Goal: Find contact information: Find contact information

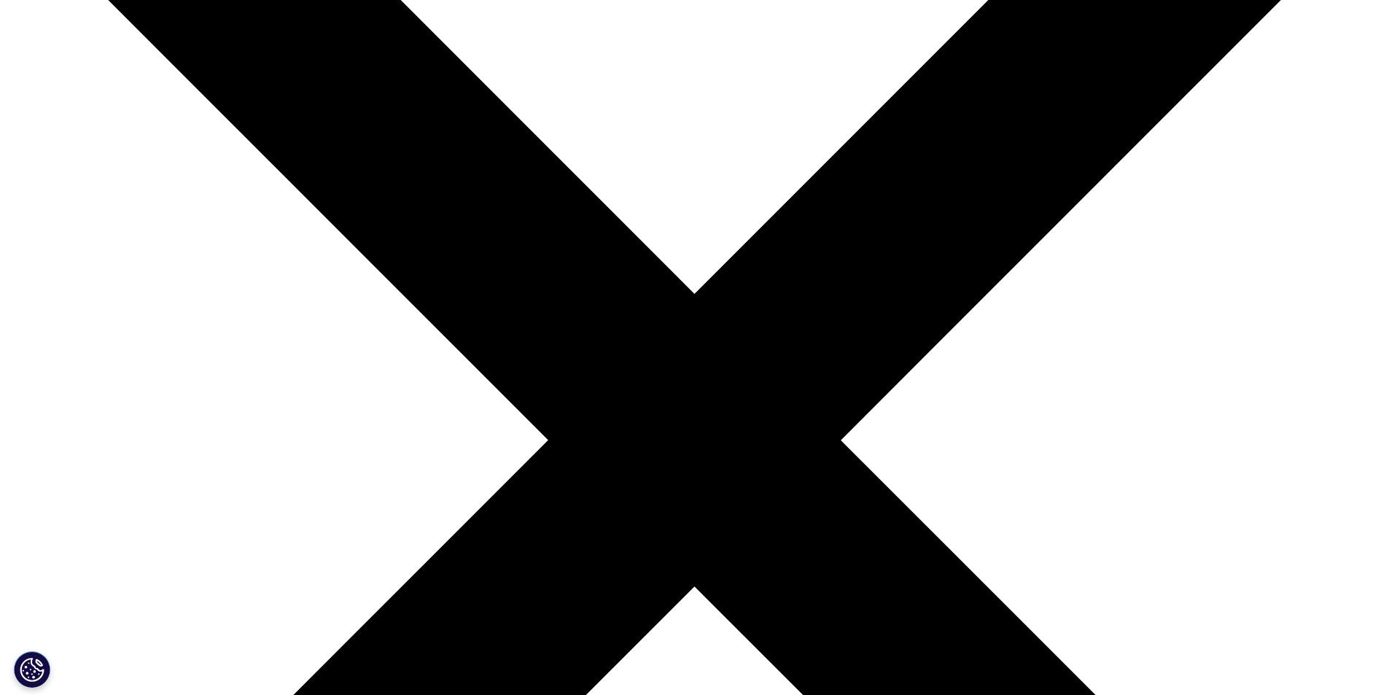
scroll to position [182, 0]
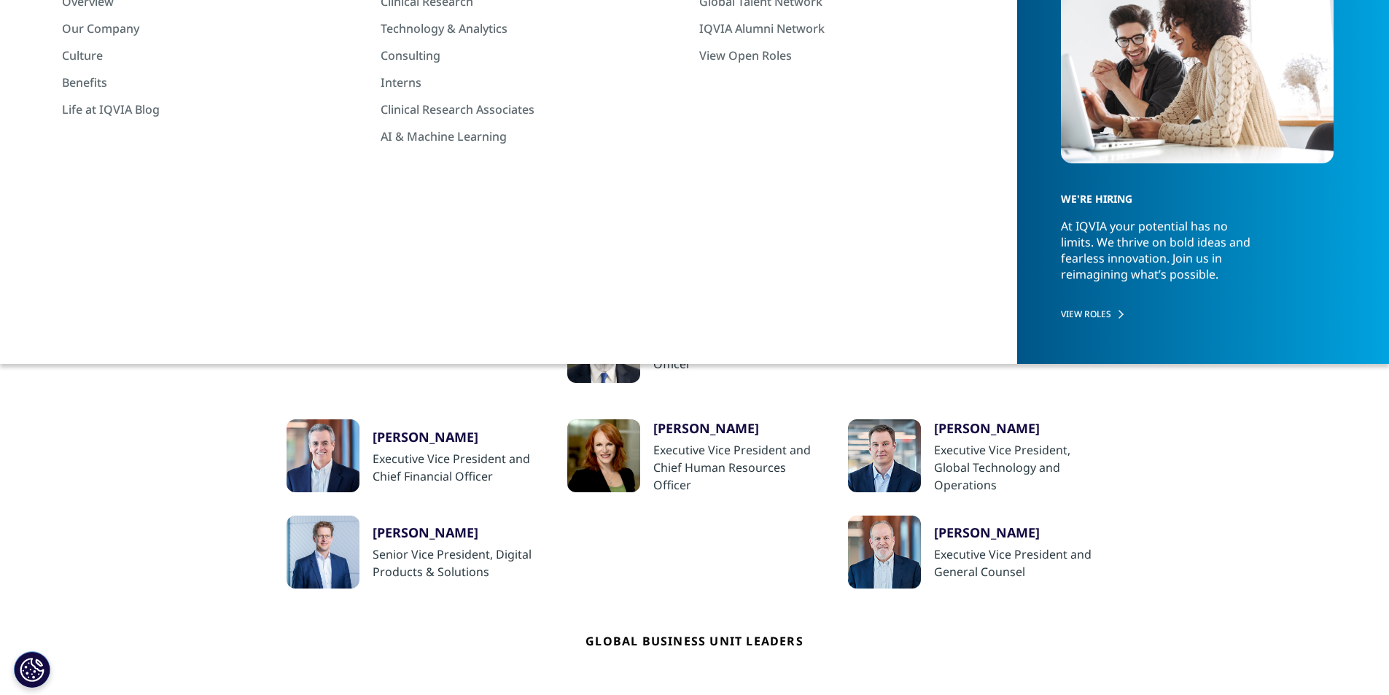
click at [655, 230] on div "Research & Development Leaders" at bounding box center [653, 231] width 165 height 31
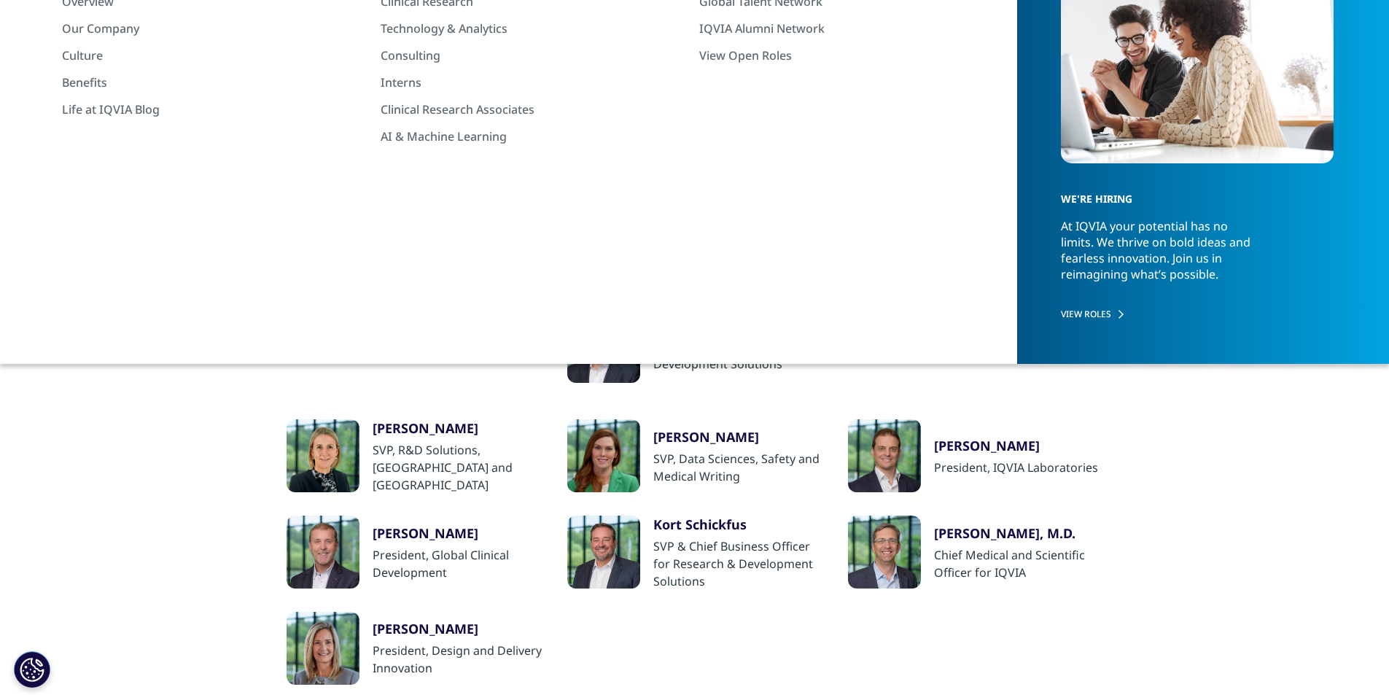
click at [1002, 236] on div "Regional Business Unit Leaders" at bounding box center [1011, 231] width 155 height 31
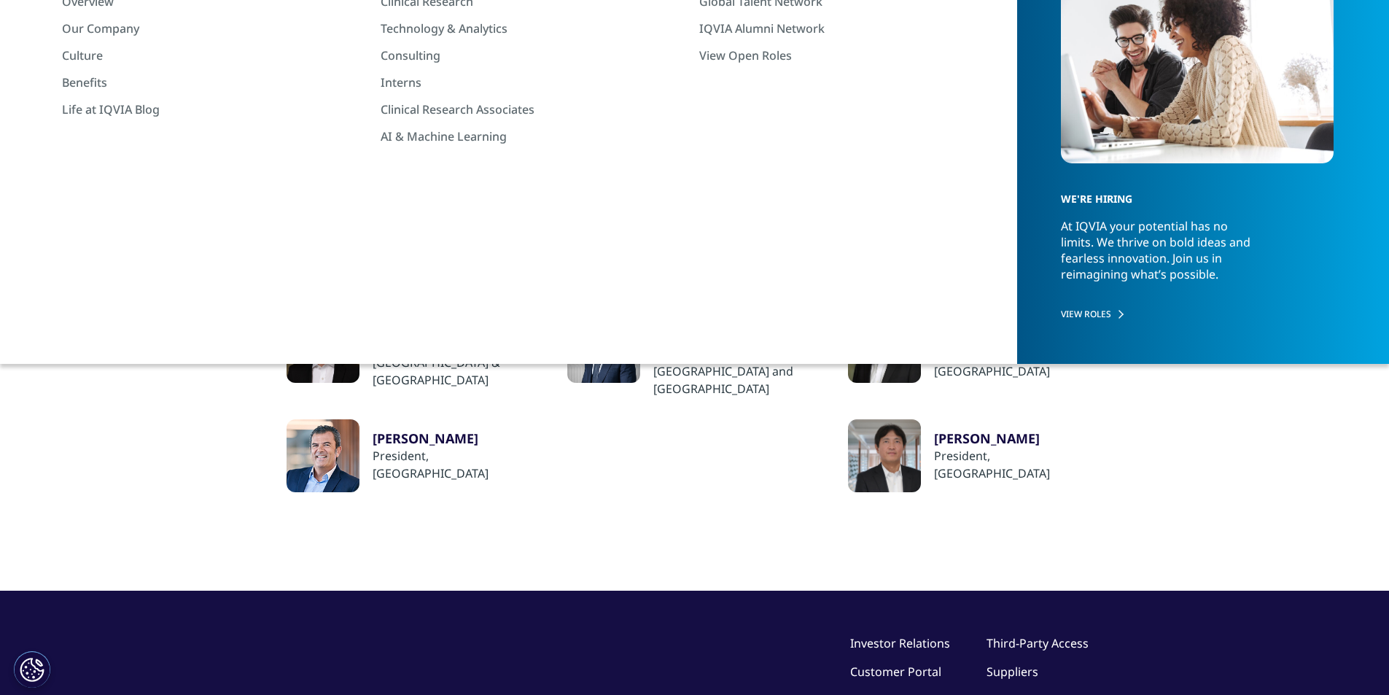
click at [900, 354] on div at bounding box center [884, 346] width 73 height 73
